Goal: Find contact information: Find contact information

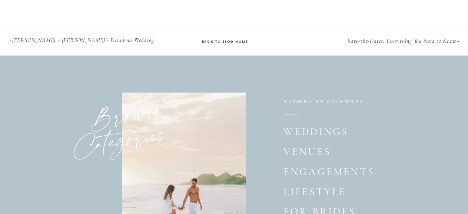
scroll to position [3263, 0]
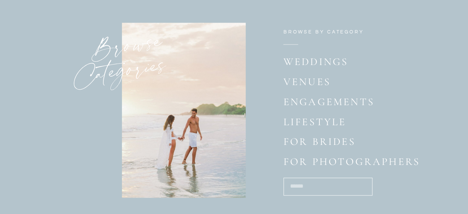
click at [328, 103] on p "engagements" at bounding box center [321, 103] width 75 height 14
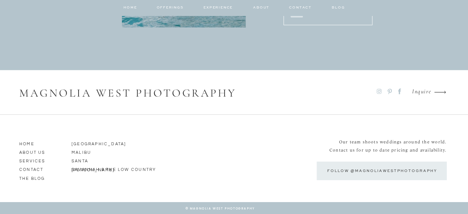
scroll to position [1154, 0]
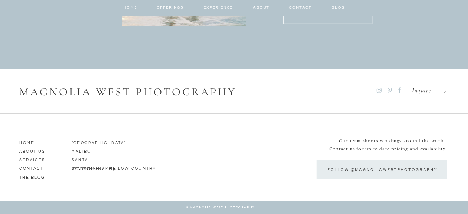
click at [420, 90] on p "Inquire" at bounding box center [418, 92] width 25 height 10
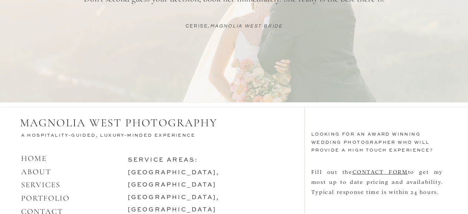
scroll to position [742, 0]
